Goal: Task Accomplishment & Management: Manage account settings

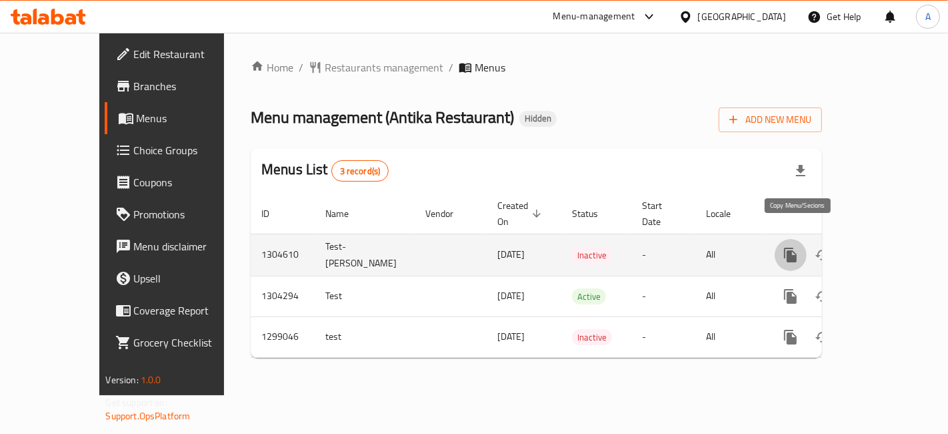
click at [797, 247] on icon "more" at bounding box center [790, 254] width 13 height 15
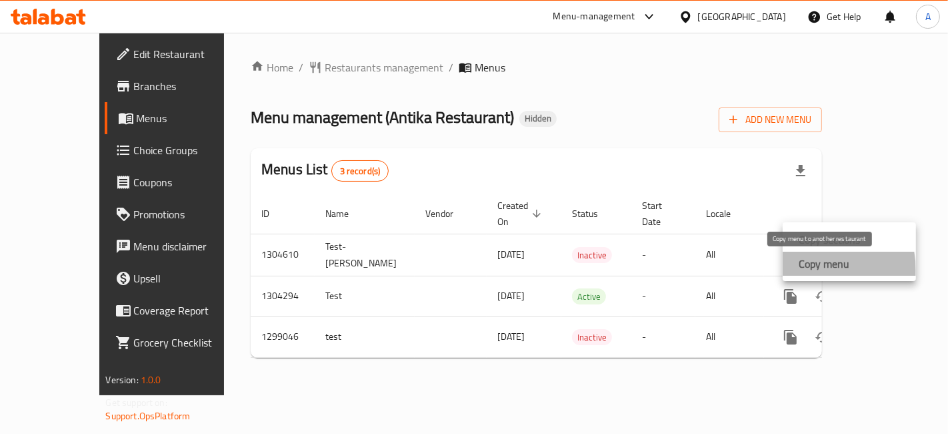
click at [802, 271] on strong "Copy menu" at bounding box center [824, 263] width 51 height 16
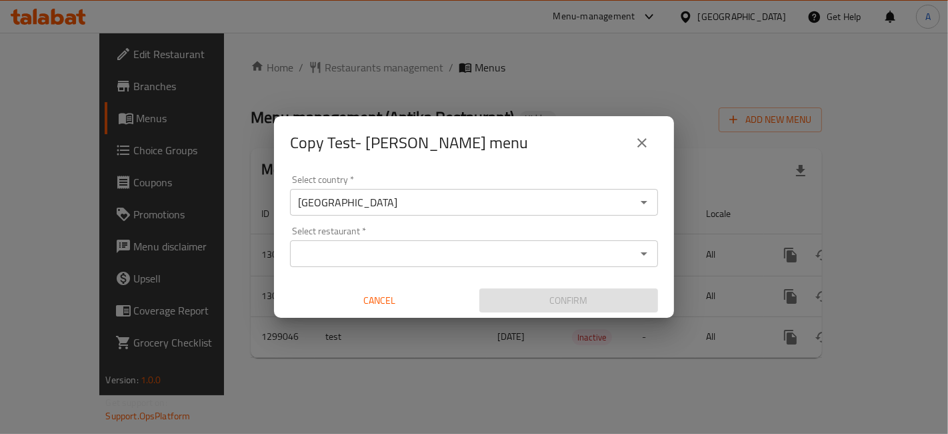
click at [651, 135] on button "close" at bounding box center [642, 143] width 32 height 32
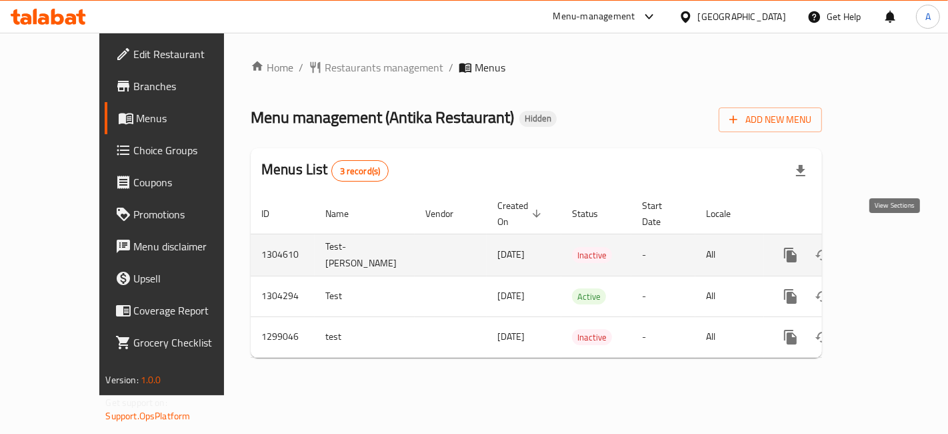
click at [895, 247] on icon "enhanced table" at bounding box center [887, 255] width 16 height 16
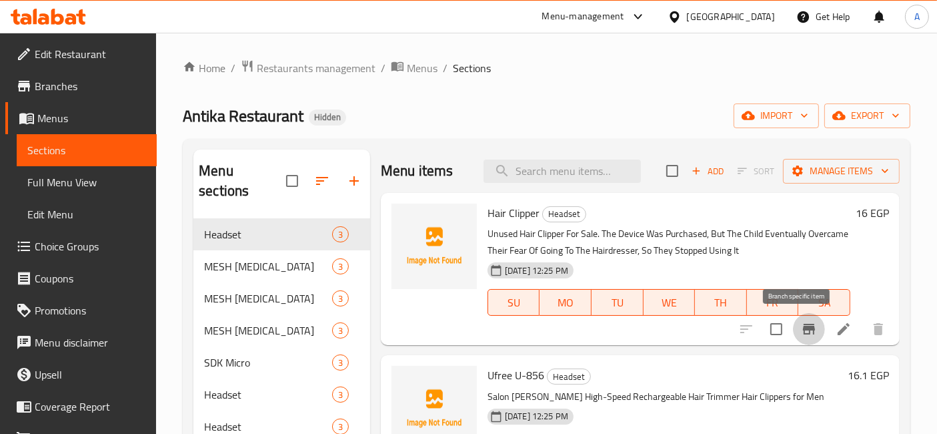
click at [801, 325] on icon "Branch-specific-item" at bounding box center [809, 329] width 16 height 16
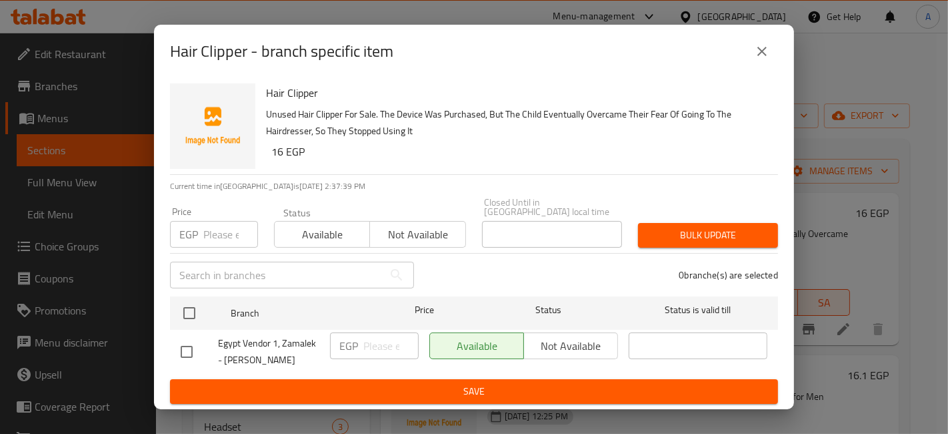
click at [764, 59] on icon "close" at bounding box center [762, 51] width 16 height 16
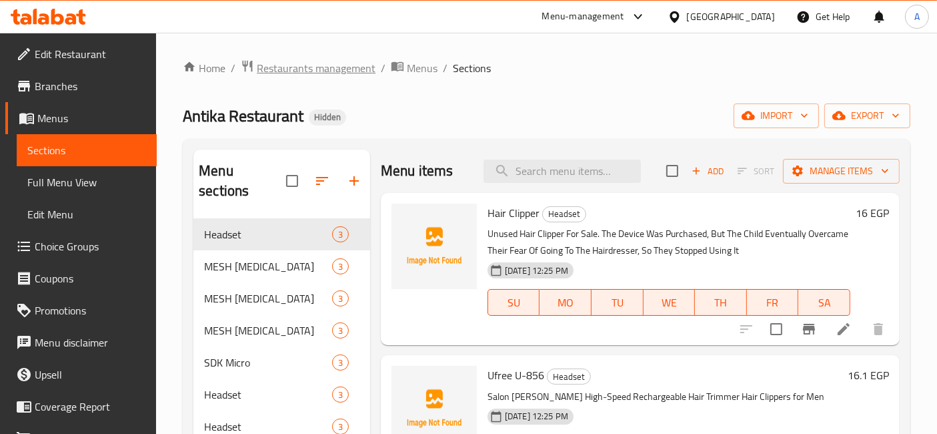
click at [361, 71] on span "Restaurants management" at bounding box center [316, 68] width 119 height 16
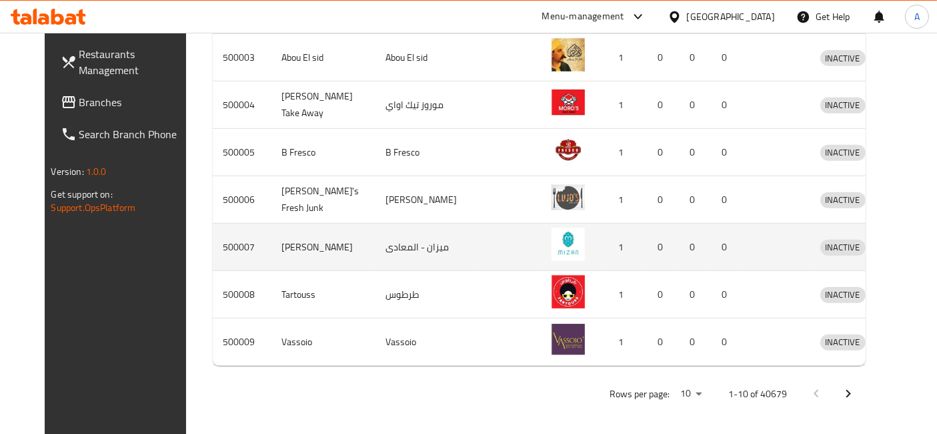
scroll to position [574, 0]
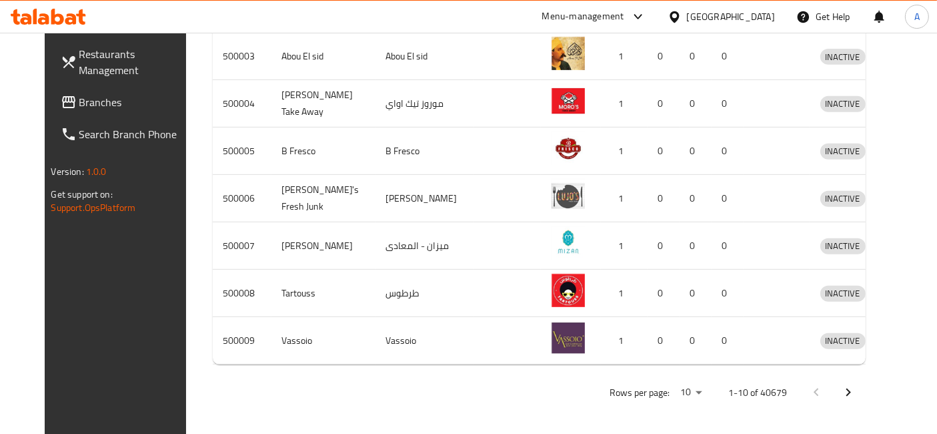
click at [864, 396] on button "Next page" at bounding box center [848, 392] width 32 height 32
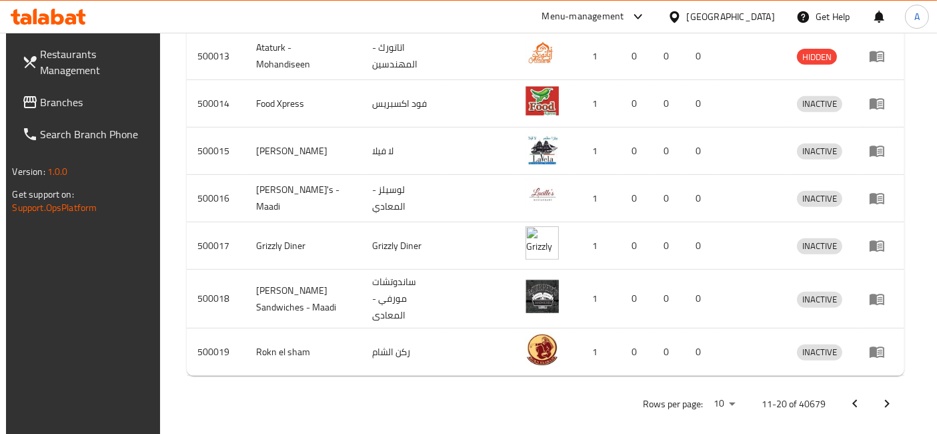
click at [903, 396] on button "Next page" at bounding box center [887, 404] width 32 height 32
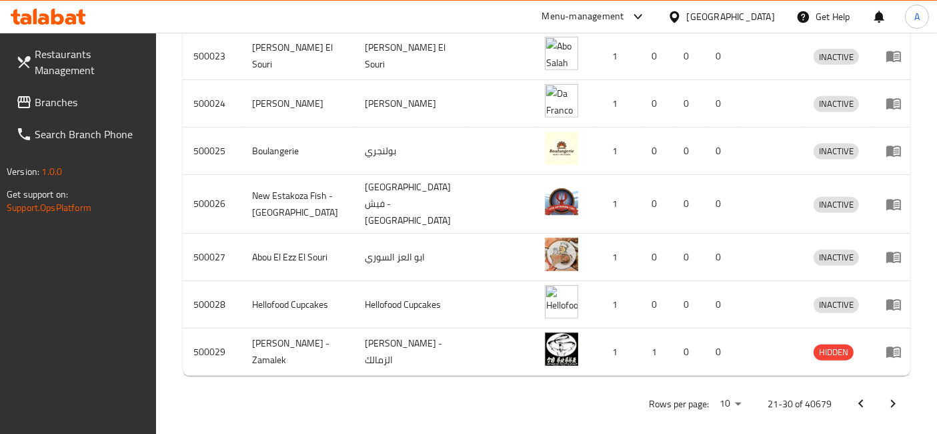
click at [899, 396] on icon "Next page" at bounding box center [893, 404] width 16 height 16
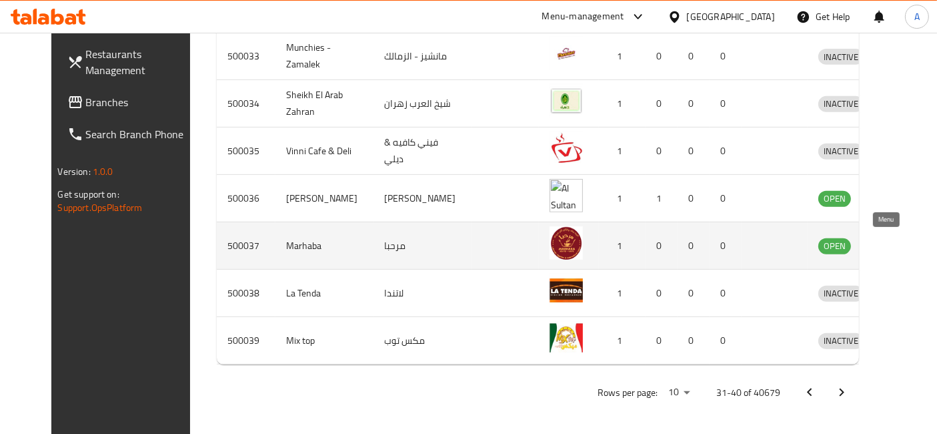
click at [899, 245] on icon "enhanced table" at bounding box center [901, 245] width 5 height 5
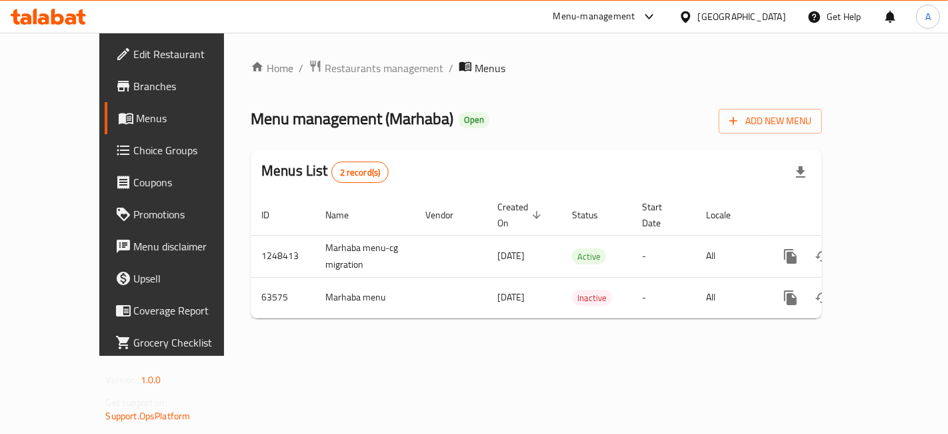
click at [134, 48] on span "Edit Restaurant" at bounding box center [190, 54] width 113 height 16
